Goal: Communication & Community: Answer question/provide support

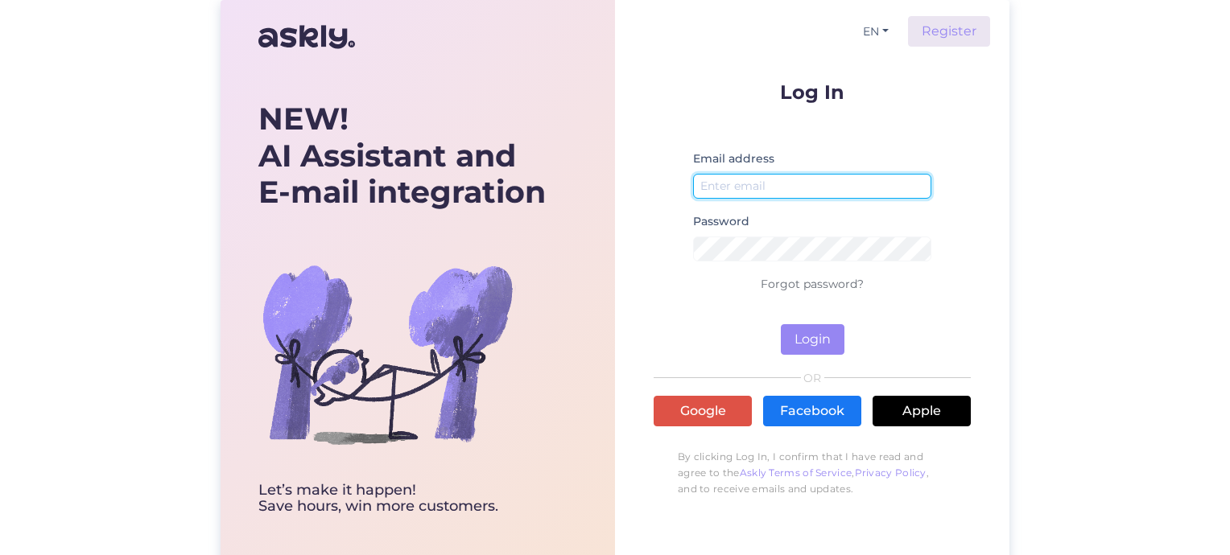
click at [727, 181] on input "email" at bounding box center [812, 186] width 238 height 25
paste input "[EMAIL_ADDRESS][DOMAIN_NAME]"
type input "[EMAIL_ADDRESS][DOMAIN_NAME]"
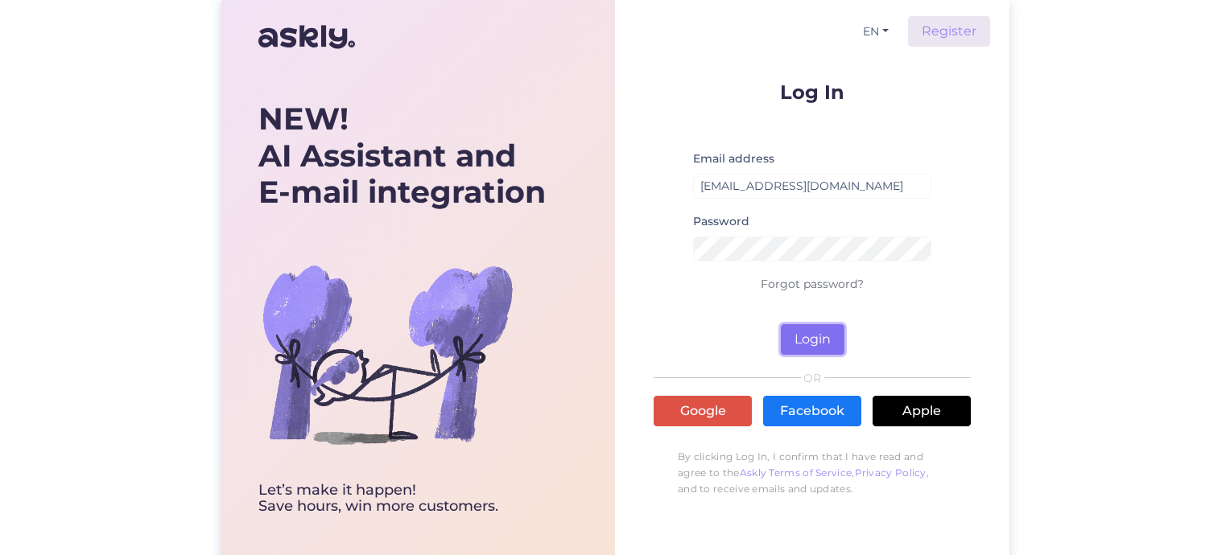
click at [824, 346] on button "Login" at bounding box center [813, 339] width 64 height 31
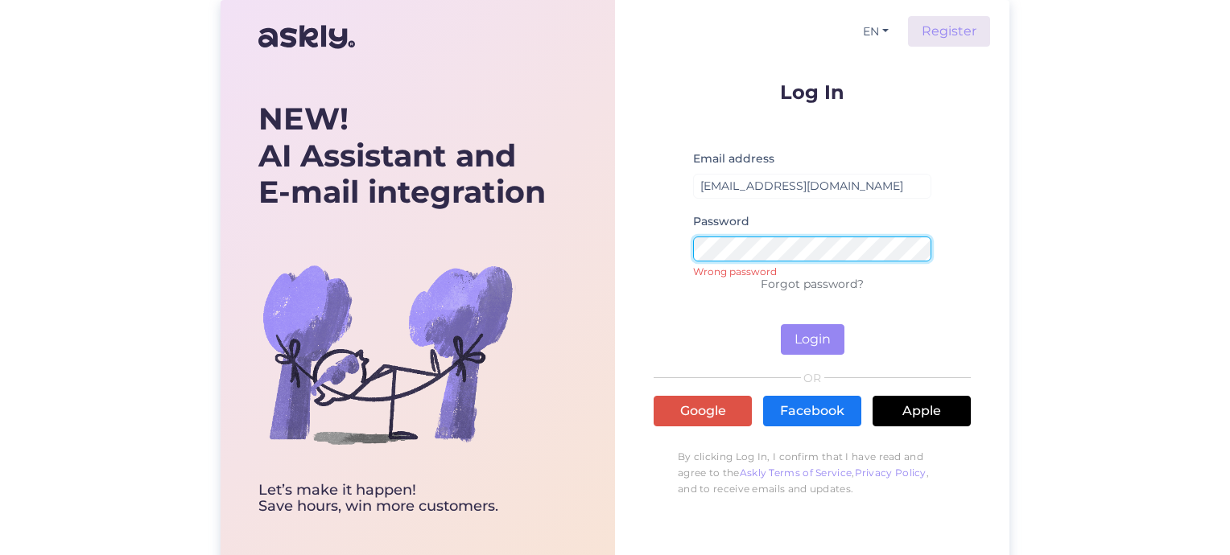
click at [654, 243] on form "Log In Email address [EMAIL_ADDRESS][DOMAIN_NAME] Password Wrong password Forgo…" at bounding box center [812, 218] width 317 height 273
click at [811, 335] on button "Login" at bounding box center [813, 339] width 64 height 31
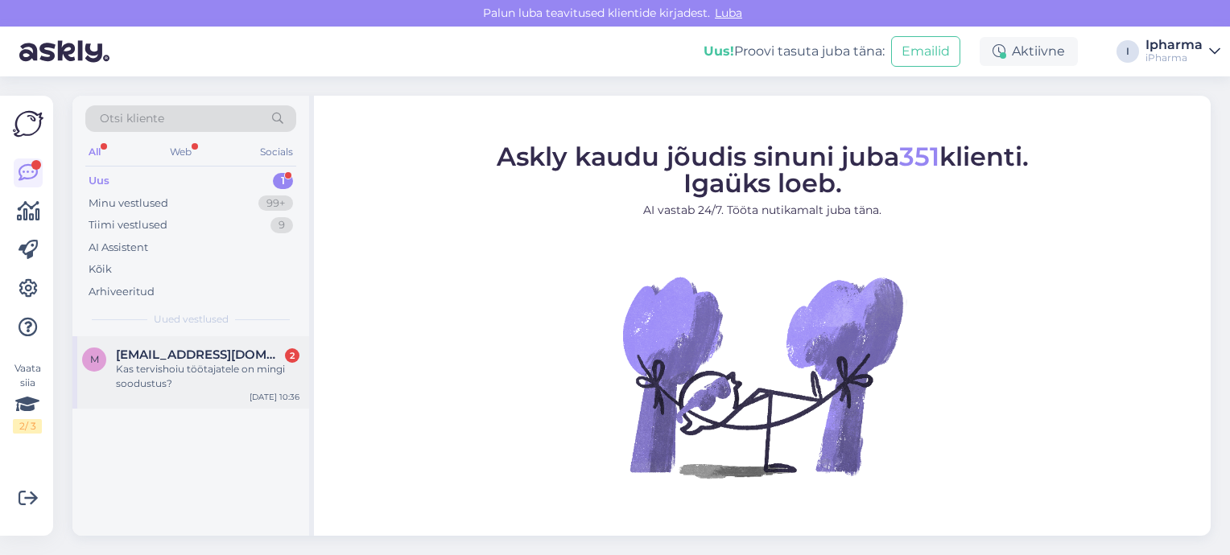
click at [184, 365] on div "Kas tervishoiu töötajatele on mingi soodustus?" at bounding box center [208, 376] width 184 height 29
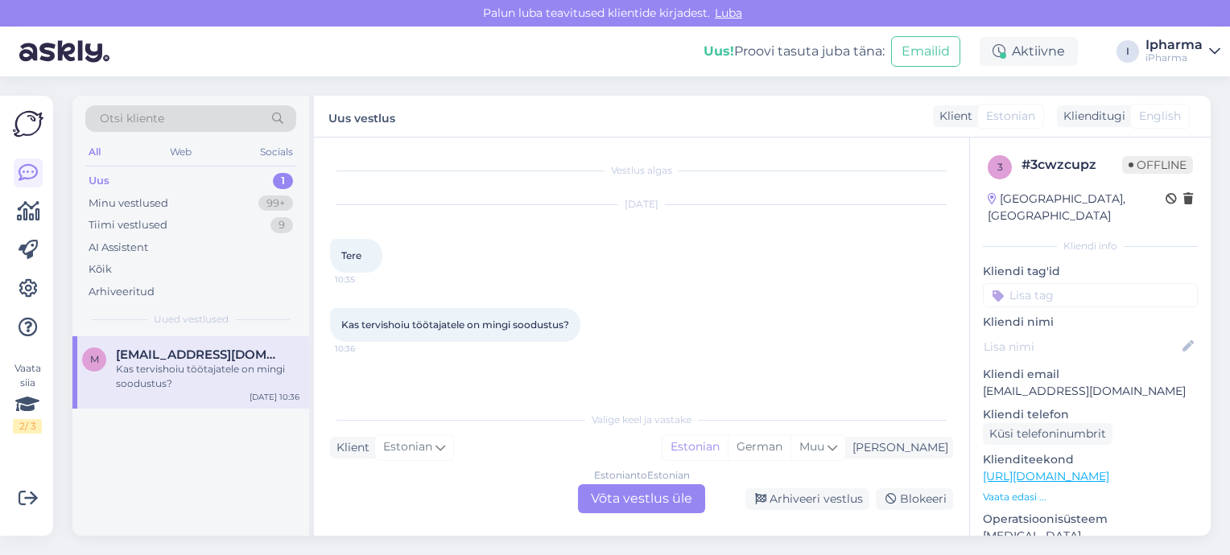
click at [649, 497] on div "Estonian to Estonian Võta vestlus üle" at bounding box center [641, 499] width 127 height 29
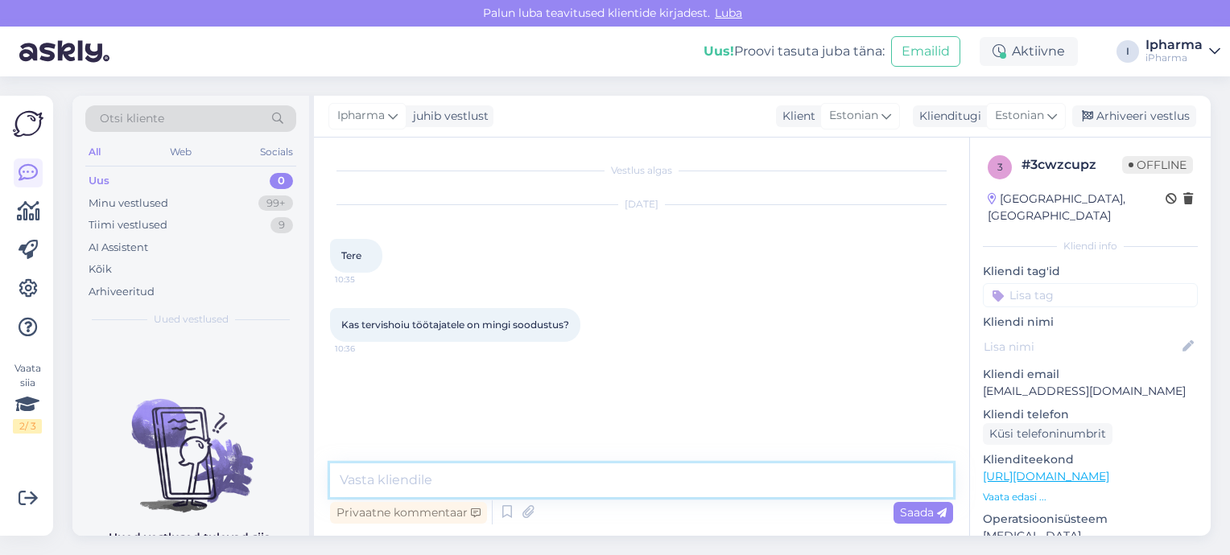
click at [422, 485] on textarea at bounding box center [641, 481] width 623 height 34
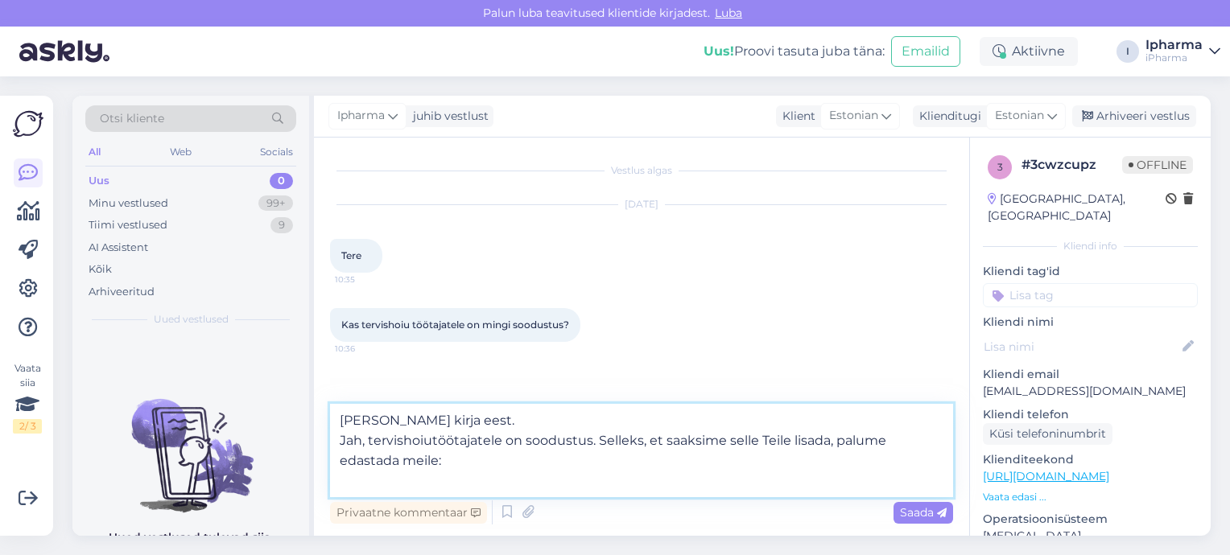
drag, startPoint x: 596, startPoint y: 460, endPoint x: 605, endPoint y: 476, distance: 18.1
click at [605, 476] on textarea "[PERSON_NAME] kirja eest. Jah, tervishoiutöötajatele on soodustus. Selleks, et …" at bounding box center [641, 450] width 623 height 93
paste textarea "Tervishoiutöötajatel on -40% soodustus. Soodustuse saamiseks peab klient tegema…"
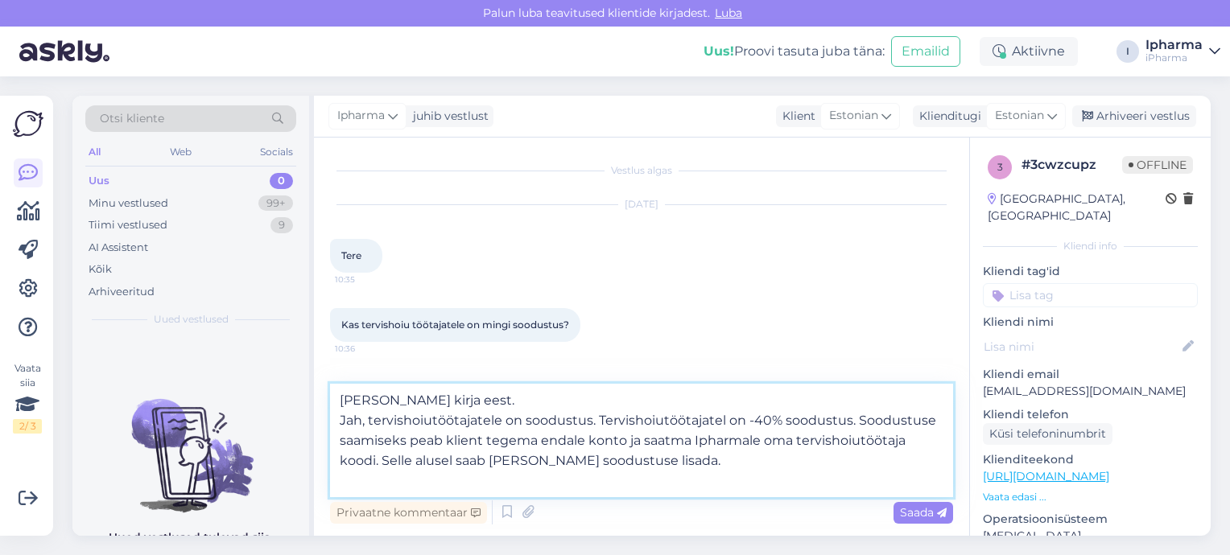
drag, startPoint x: 602, startPoint y: 440, endPoint x: 368, endPoint y: 440, distance: 234.3
click at [368, 440] on textarea "[PERSON_NAME] kirja eest. Jah, tervishoiutöötajatele on soodustus. Tervishoiutö…" at bounding box center [641, 441] width 623 height 114
drag, startPoint x: 905, startPoint y: 442, endPoint x: 777, endPoint y: 441, distance: 128.0
click at [777, 441] on textarea "[PERSON_NAME] kirja eest. Jah, tervishoiutöötajatel on -40% soodustus. Soodustu…" at bounding box center [641, 441] width 623 height 114
click at [641, 459] on textarea "[PERSON_NAME] kirja eest. Jah, tervishoiutöötajatel on -40% soodustus. Soodustu…" at bounding box center [641, 441] width 623 height 114
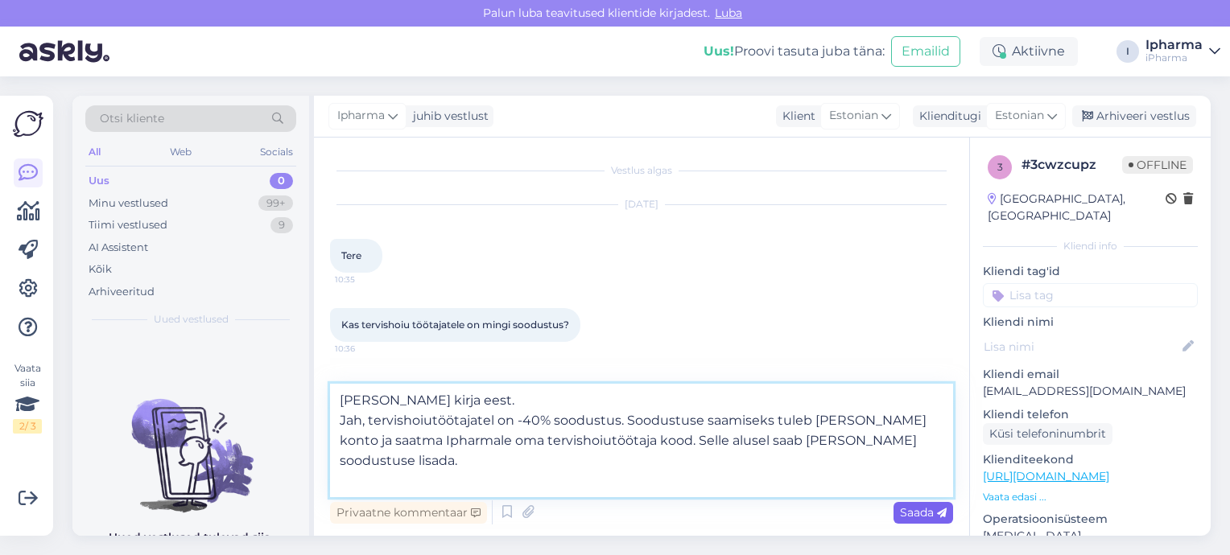
type textarea "[PERSON_NAME] kirja eest. Jah, tervishoiutöötajatel on -40% soodustus. Soodustu…"
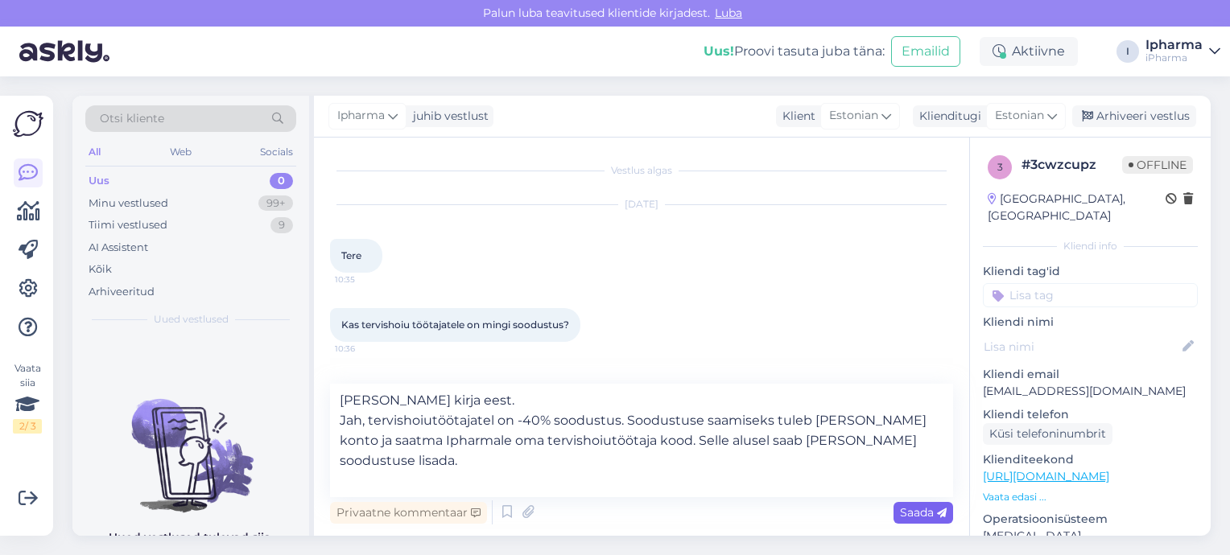
click at [898, 517] on div "Saada" at bounding box center [924, 513] width 60 height 22
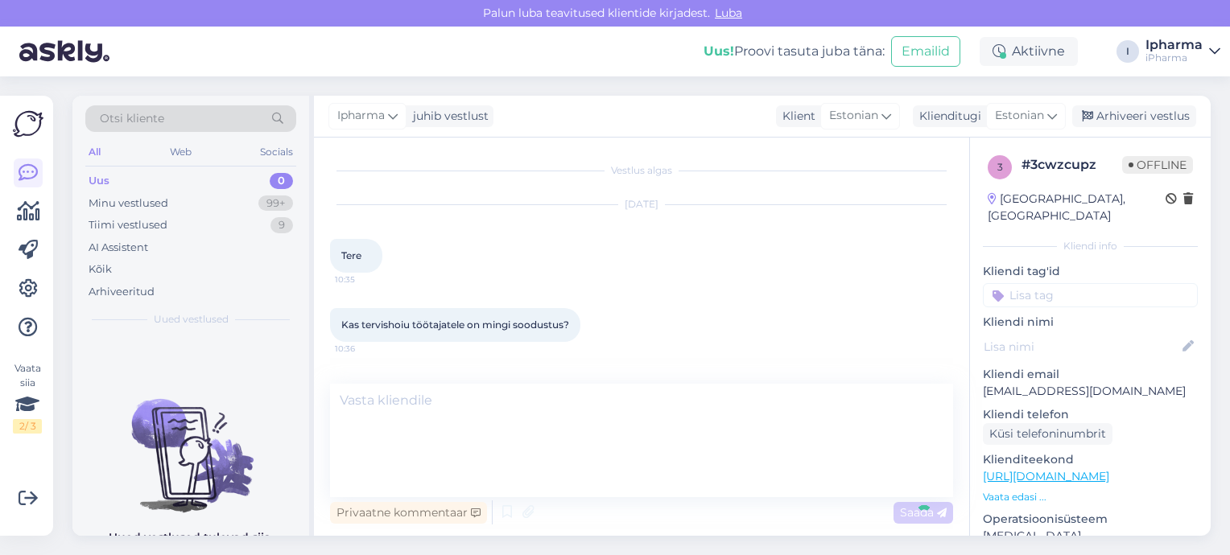
scroll to position [86, 0]
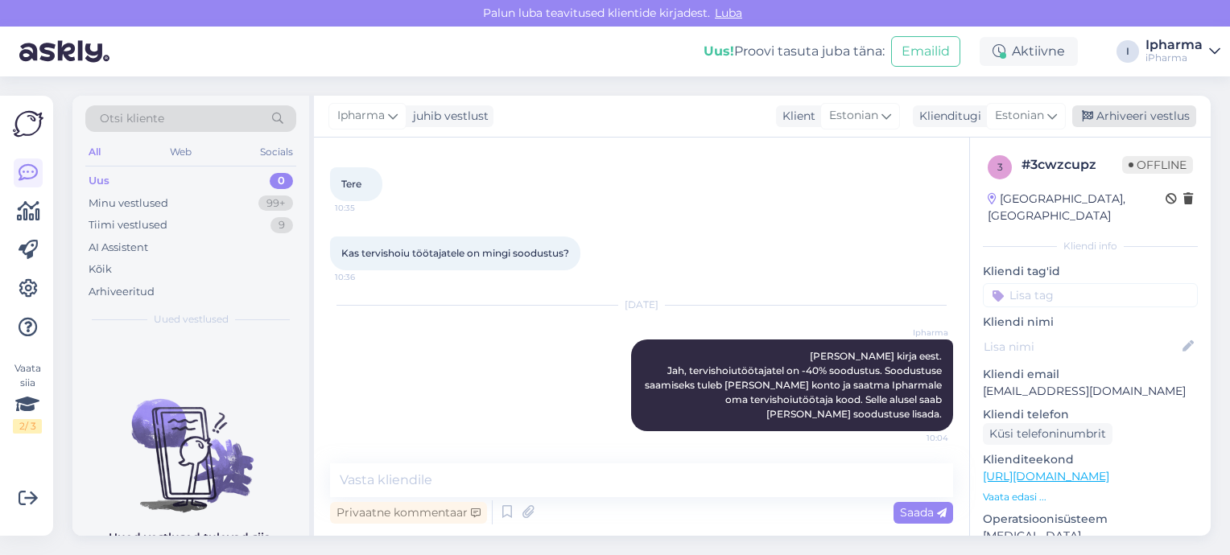
click at [1108, 122] on div "Arhiveeri vestlus" at bounding box center [1134, 116] width 124 height 22
